Goal: Find specific page/section: Find specific page/section

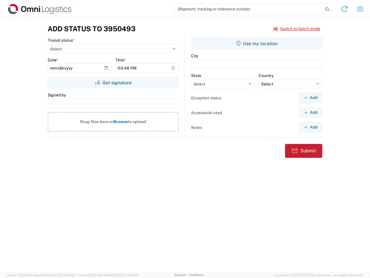
click at [249, 9] on input "search" at bounding box center [249, 8] width 150 height 11
click at [328, 9] on icon at bounding box center [328, 9] width 8 height 8
click at [345, 9] on icon at bounding box center [344, 8] width 9 height 9
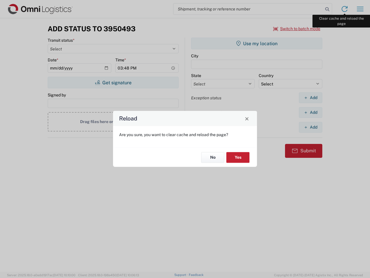
click at [361, 9] on div "Reload Are you sure, you want to clear cache and reload the page? No Yes" at bounding box center [185, 139] width 370 height 278
click at [297, 29] on div "Reload Are you sure, you want to clear cache and reload the page? No Yes" at bounding box center [185, 139] width 370 height 278
click at [113, 82] on div "Reload Are you sure, you want to clear cache and reload the page? No Yes" at bounding box center [185, 139] width 370 height 278
click at [257, 43] on div "Reload Are you sure, you want to clear cache and reload the page? No Yes" at bounding box center [185, 139] width 370 height 278
click at [311, 98] on div "Reload Are you sure, you want to clear cache and reload the page? No Yes" at bounding box center [185, 139] width 370 height 278
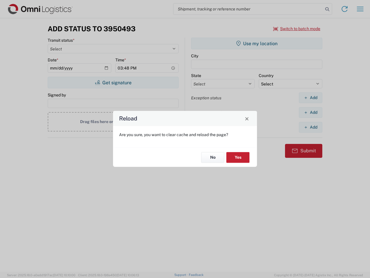
click at [311, 112] on div "Reload Are you sure, you want to clear cache and reload the page? No Yes" at bounding box center [185, 139] width 370 height 278
click at [311, 127] on div "Reload Are you sure, you want to clear cache and reload the page? No Yes" at bounding box center [185, 139] width 370 height 278
